Goal: Find specific page/section: Find specific page/section

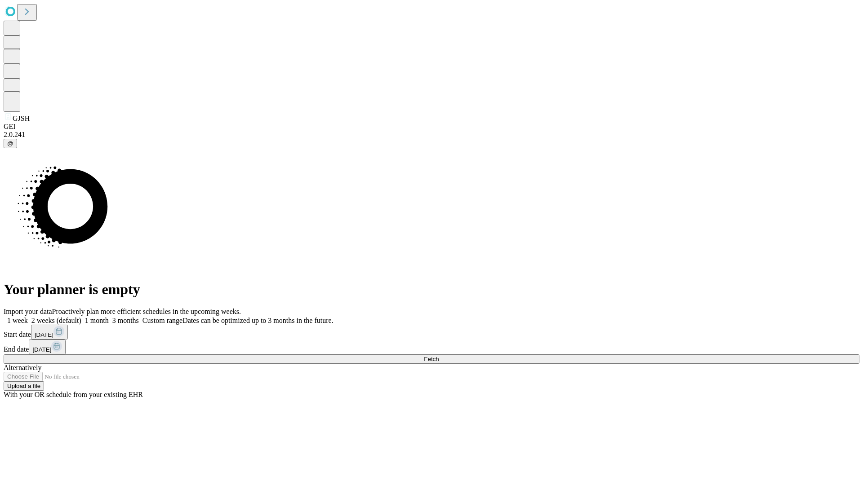
click at [439, 356] on span "Fetch" at bounding box center [431, 359] width 15 height 7
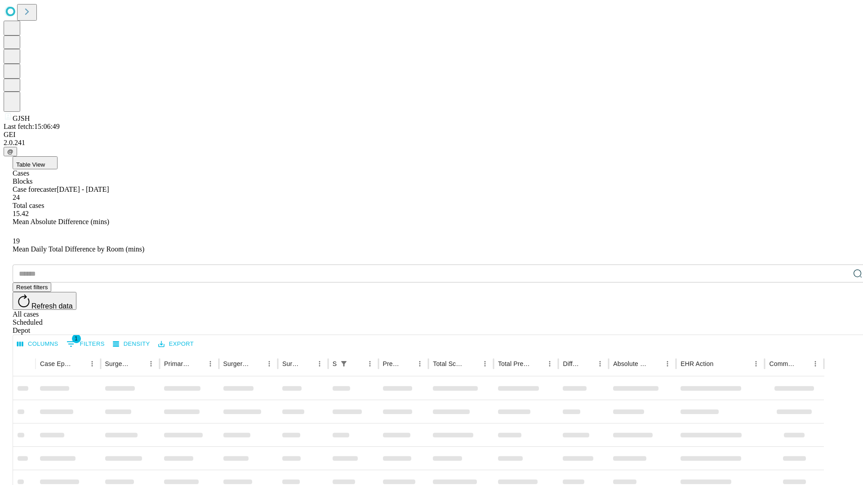
click at [840, 327] on div "Depot" at bounding box center [441, 331] width 856 height 8
